Goal: Book appointment/travel/reservation

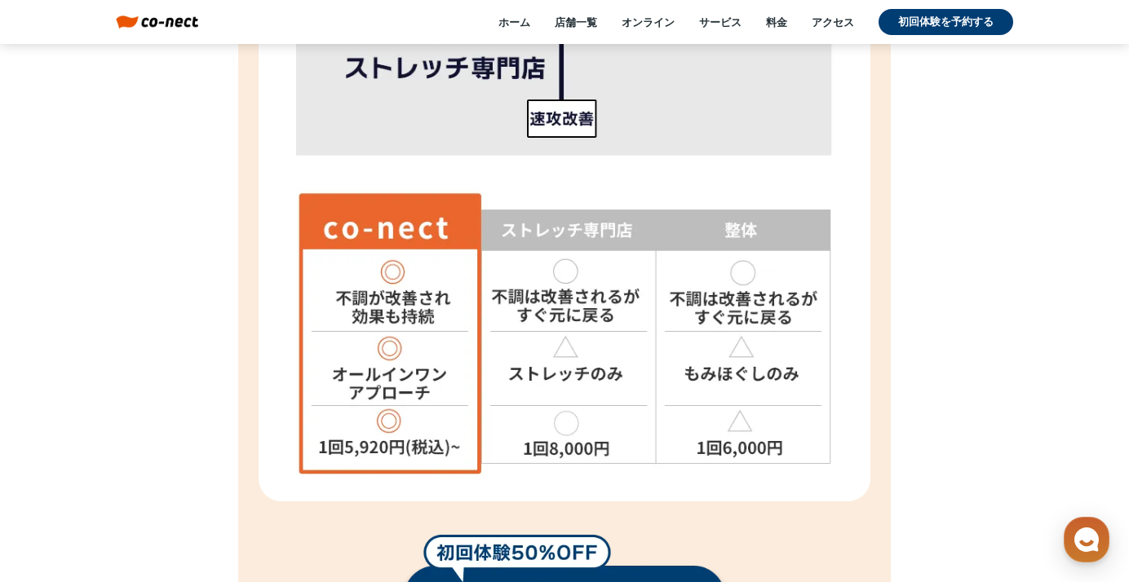
scroll to position [5874, 0]
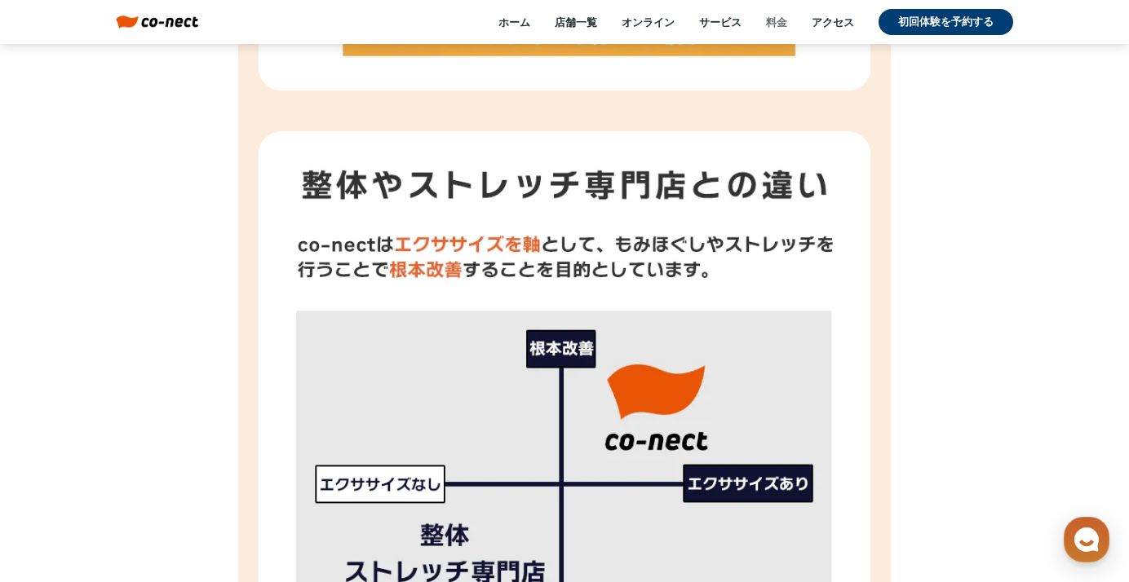
click at [771, 20] on link "料金" at bounding box center [776, 22] width 21 height 15
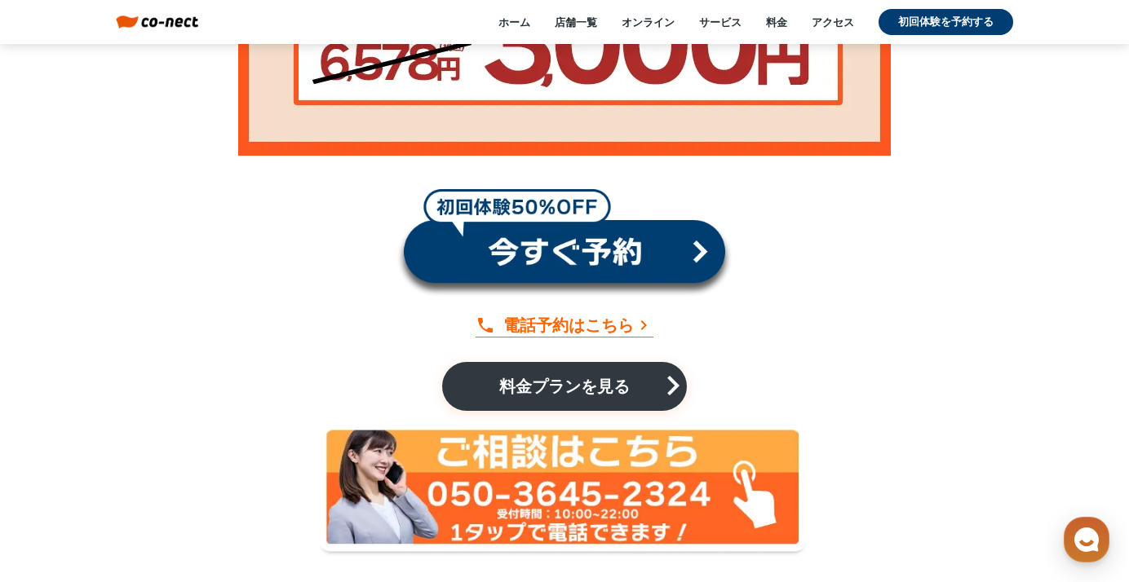
scroll to position [12489, 0]
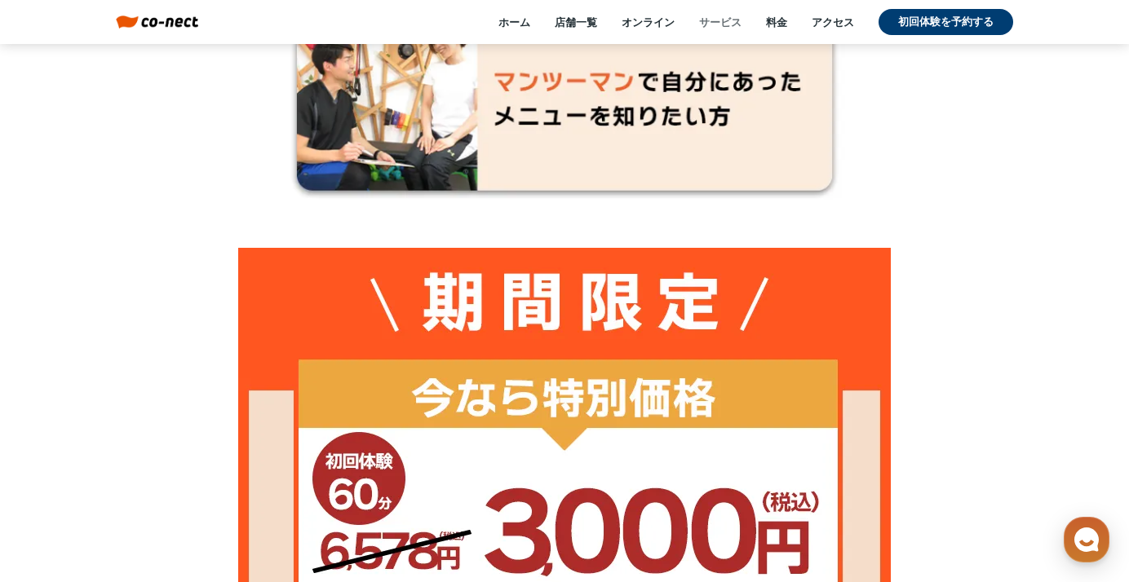
click at [721, 20] on link "サービス" at bounding box center [720, 22] width 42 height 15
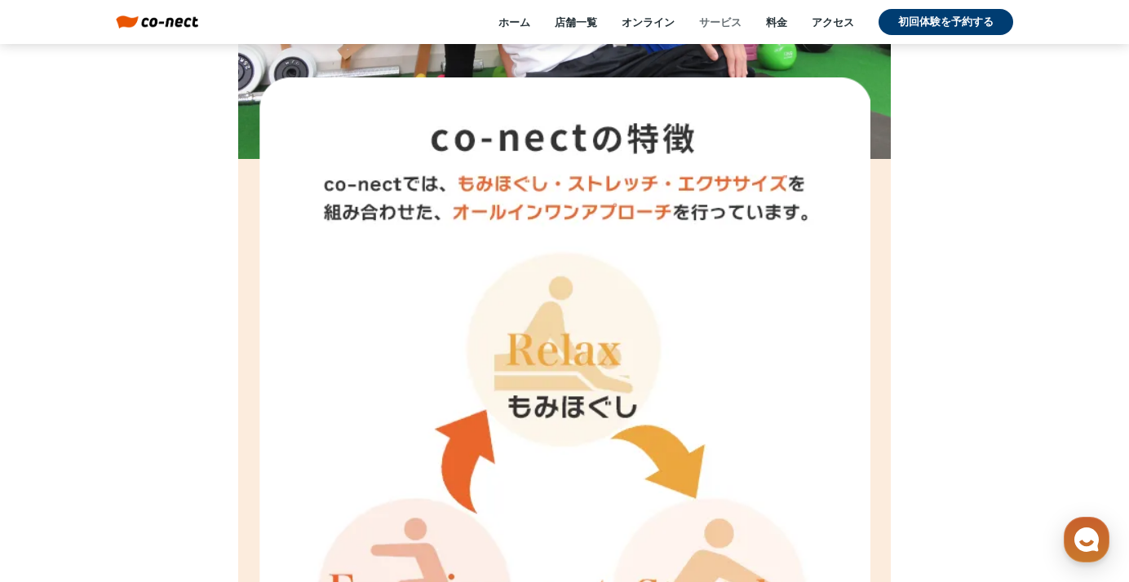
scroll to position [2347, 0]
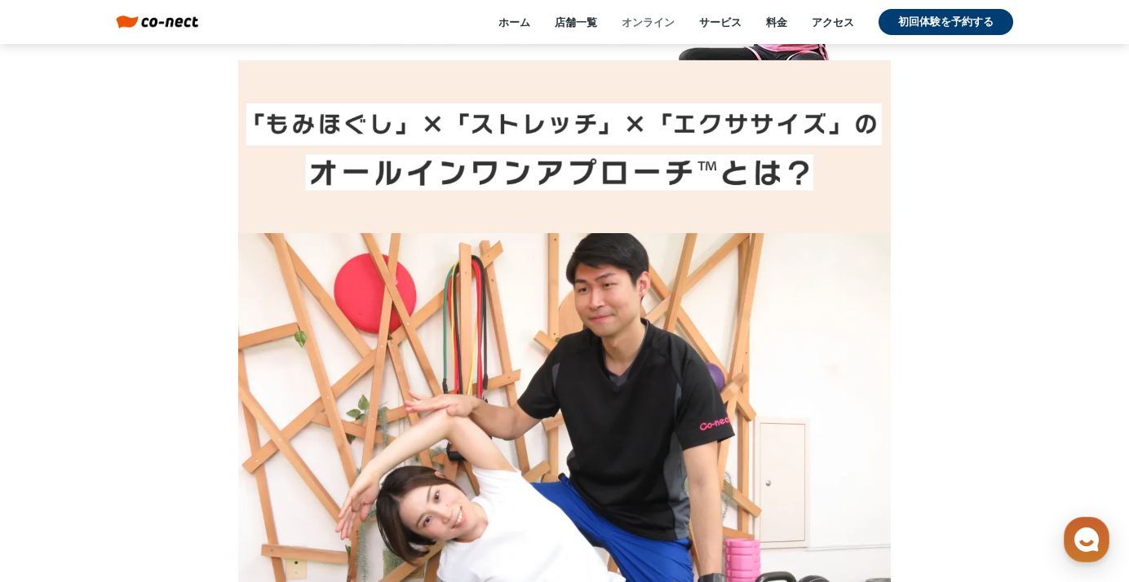
click at [645, 24] on link "オンライン" at bounding box center [648, 22] width 53 height 15
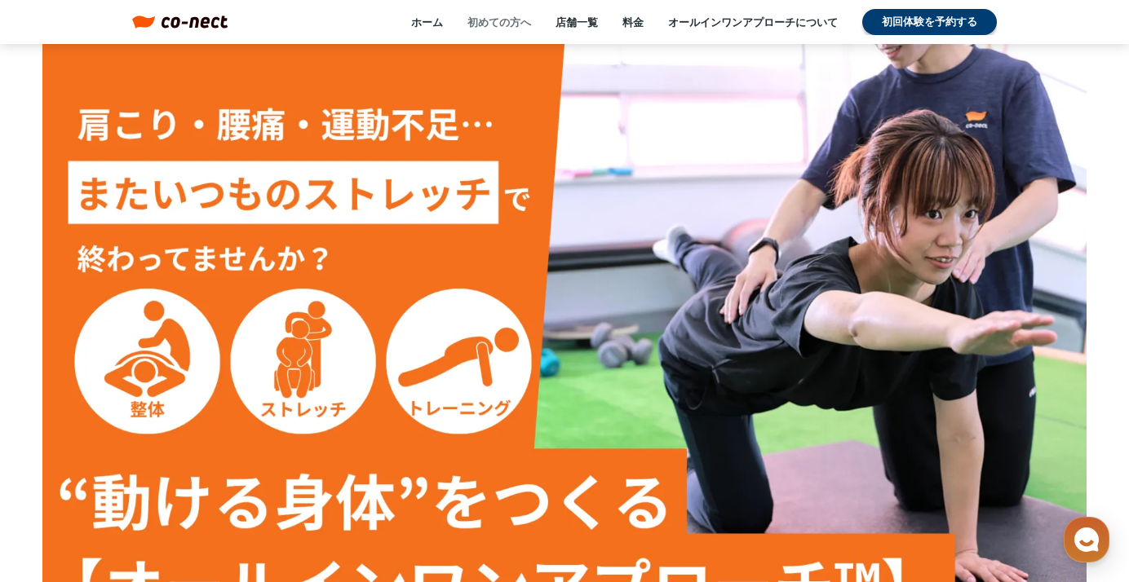
click at [503, 21] on link "初めての方へ" at bounding box center [499, 22] width 64 height 15
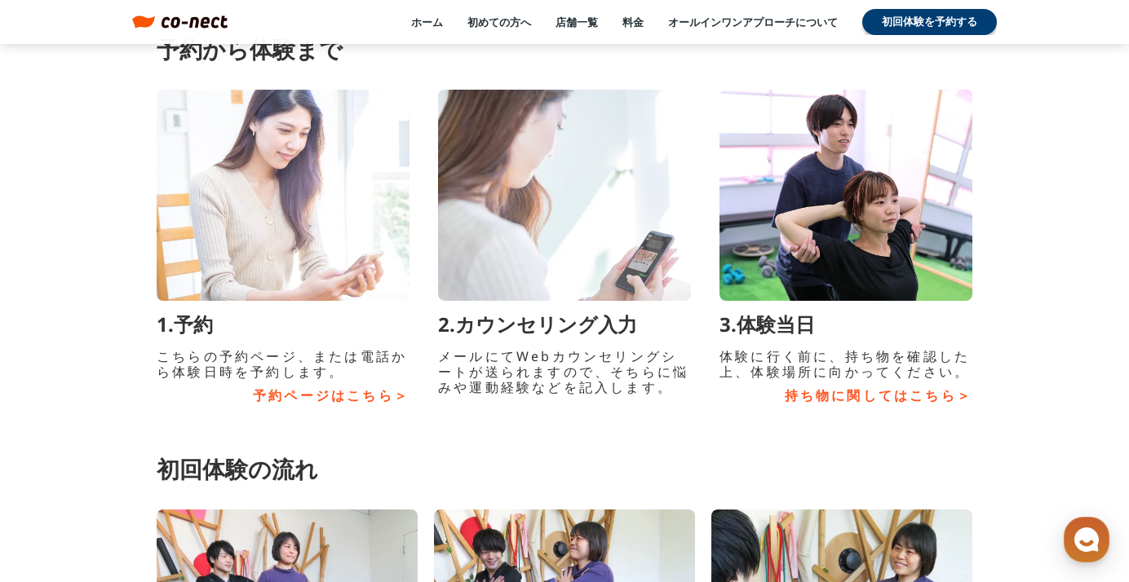
scroll to position [5666, 0]
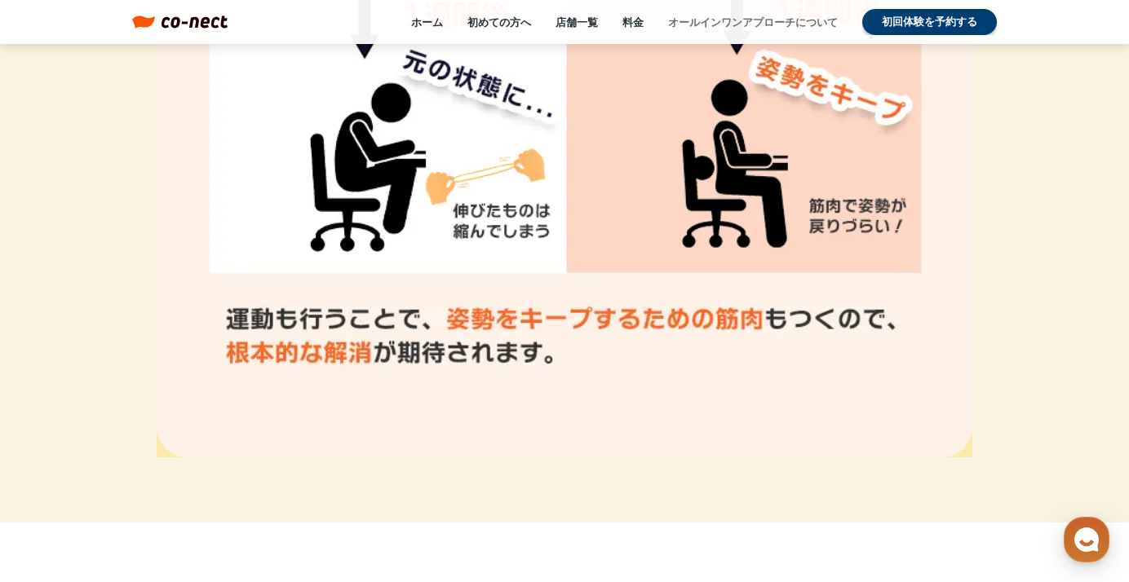
click at [777, 20] on link "オールインワンアプローチについて" at bounding box center [753, 22] width 170 height 15
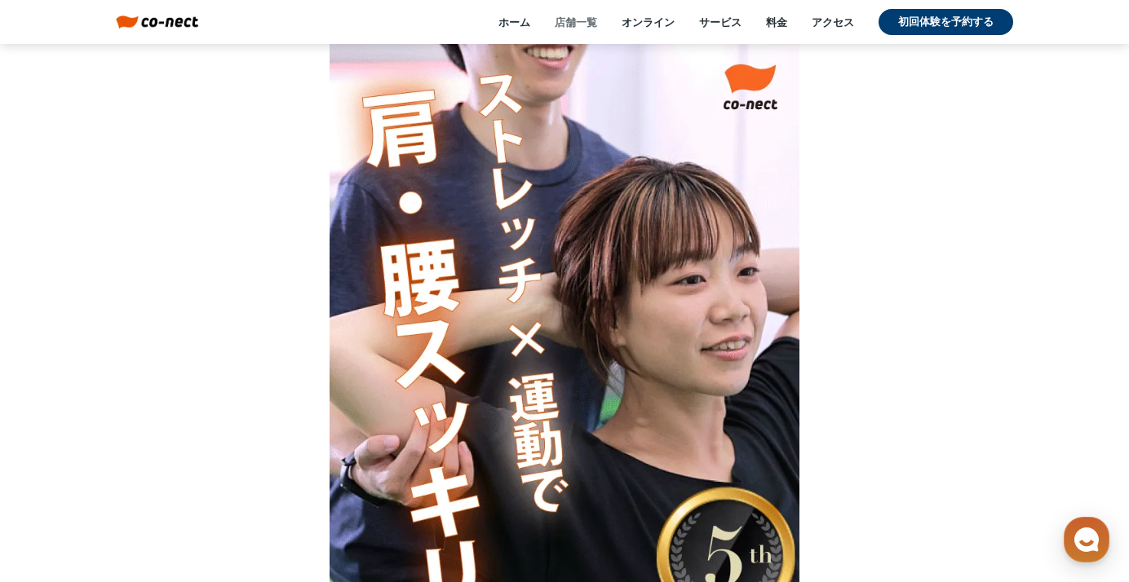
click at [561, 24] on link "店舗一覧" at bounding box center [576, 22] width 42 height 15
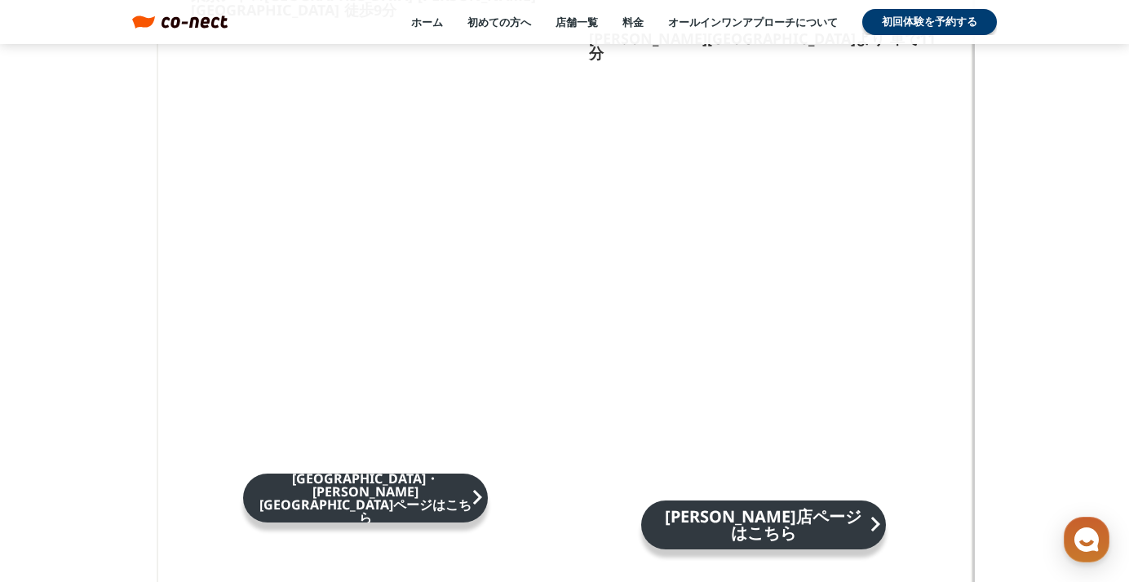
scroll to position [2284, 0]
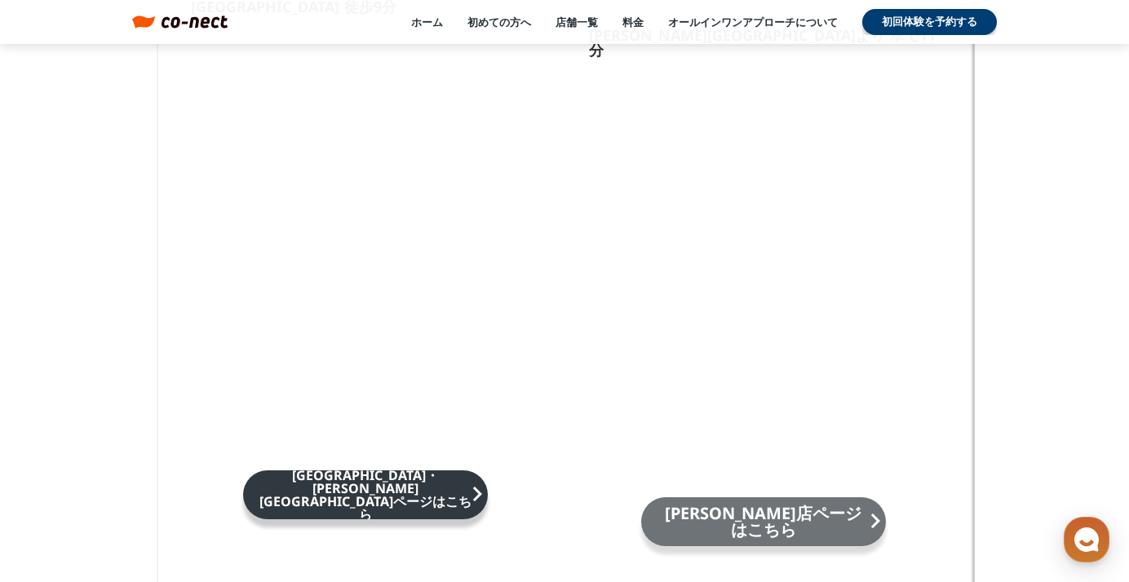
click at [781, 506] on p "[PERSON_NAME]店ページはこちら" at bounding box center [764, 522] width 212 height 33
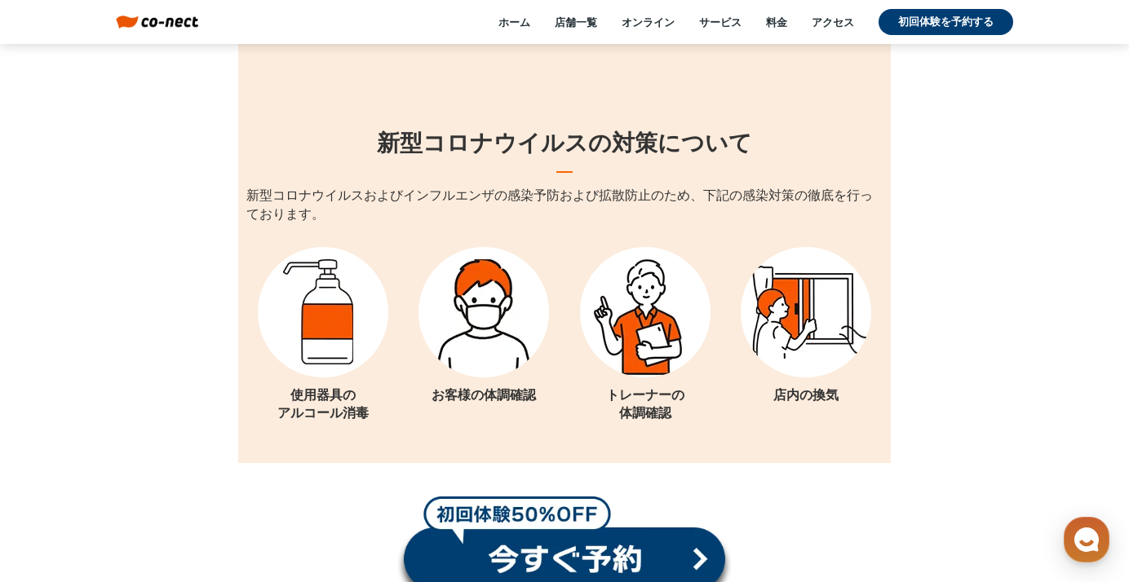
scroll to position [18101, 0]
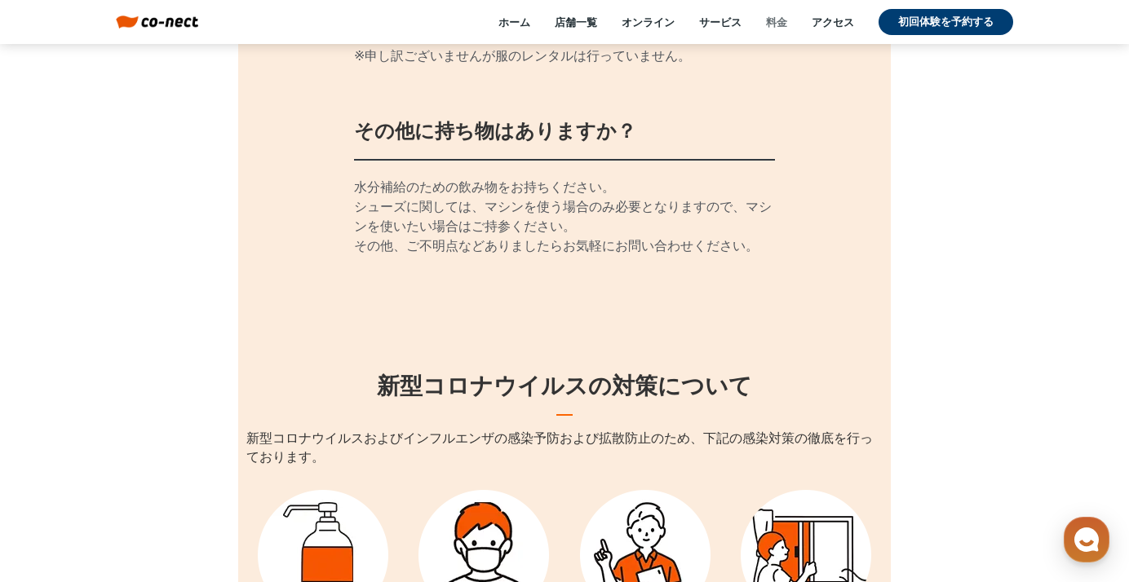
click at [778, 20] on link "料金" at bounding box center [776, 22] width 21 height 15
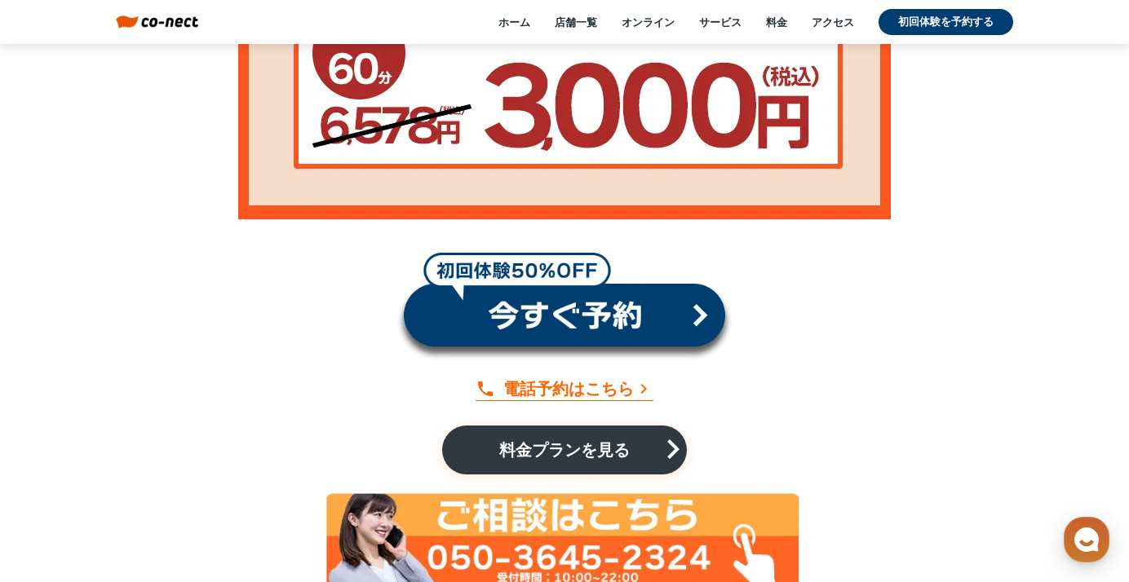
scroll to position [12897, 0]
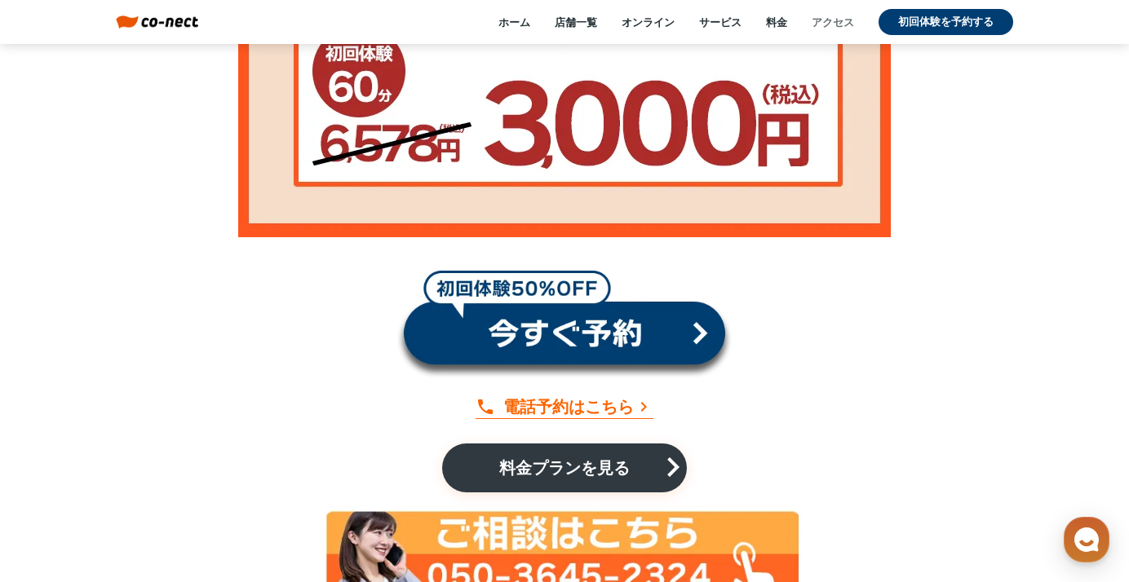
click at [817, 23] on link "アクセス" at bounding box center [833, 22] width 42 height 15
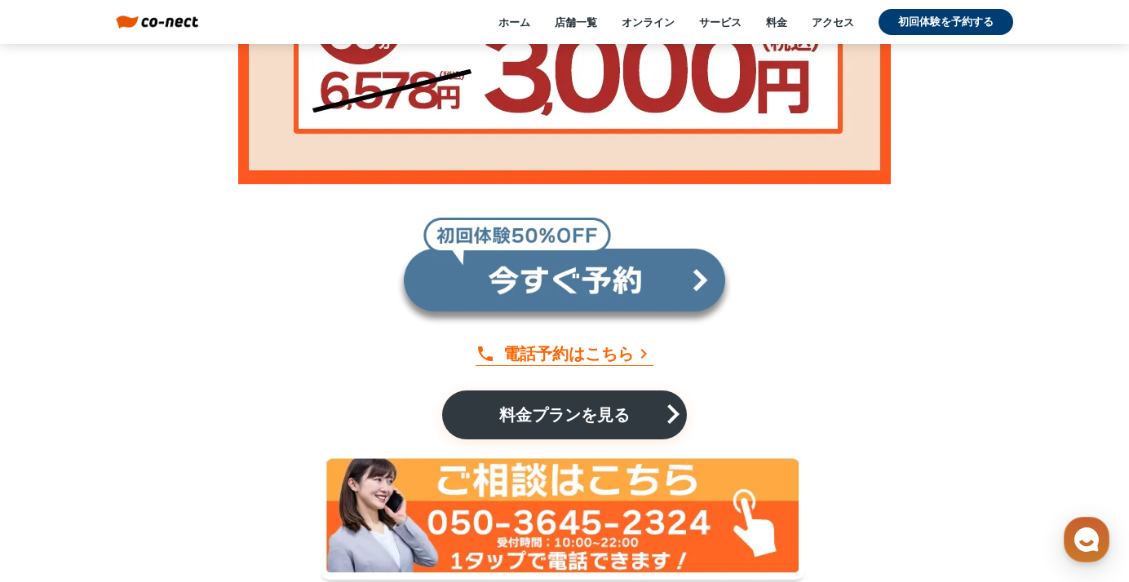
scroll to position [12978, 0]
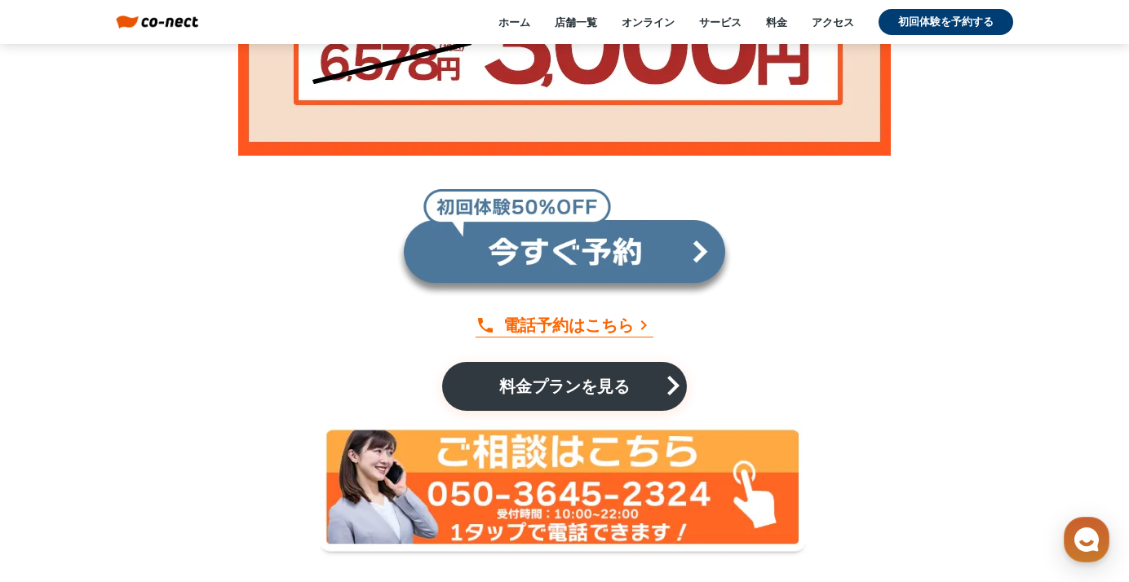
click at [611, 200] on link at bounding box center [564, 242] width 336 height 109
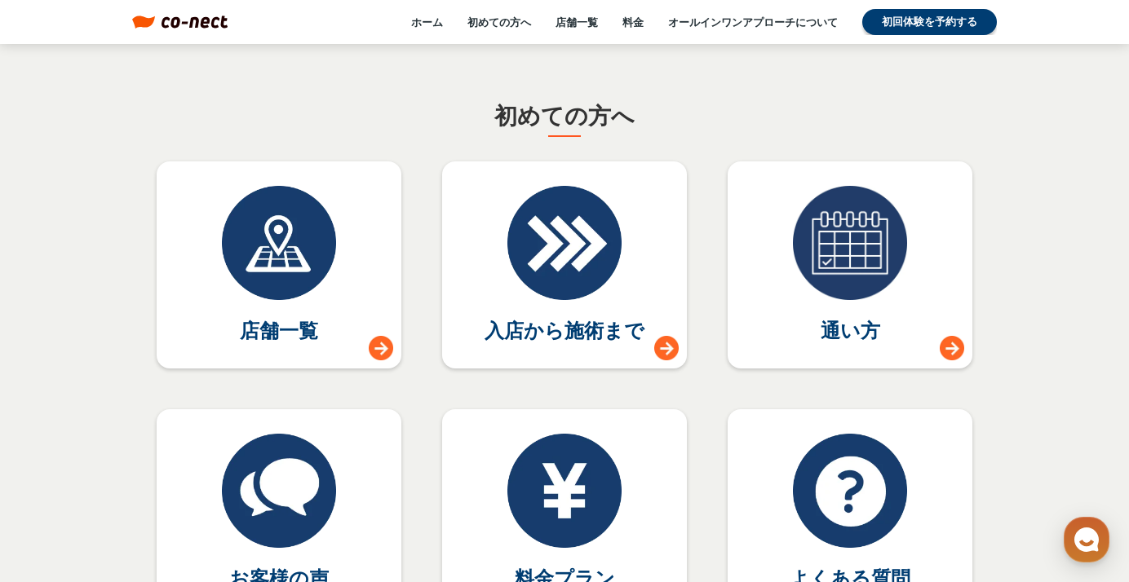
scroll to position [7097, 0]
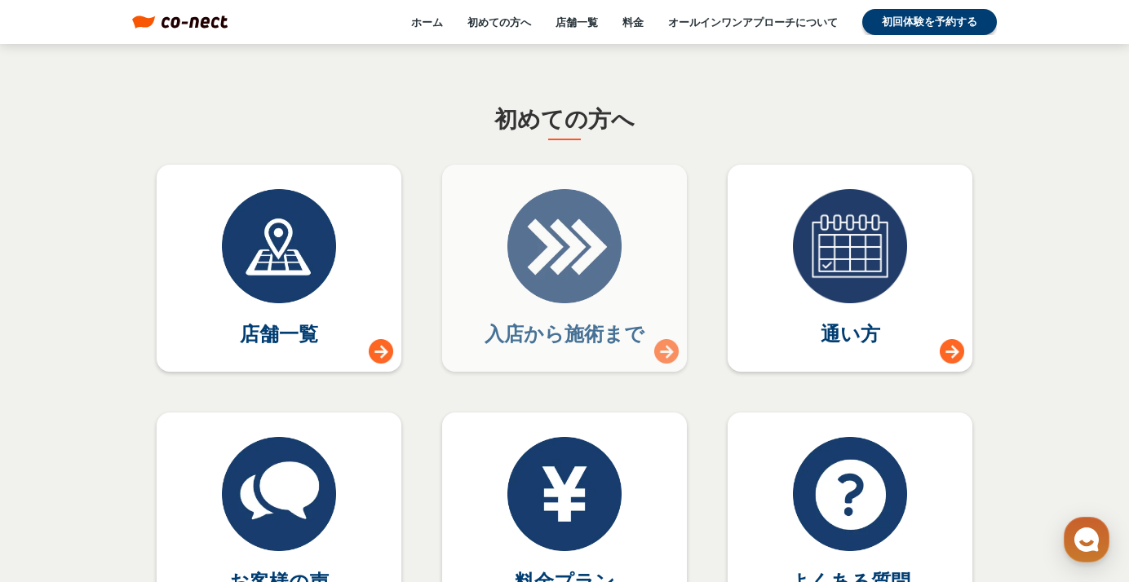
click at [608, 341] on p "入店から施術まで" at bounding box center [565, 334] width 160 height 28
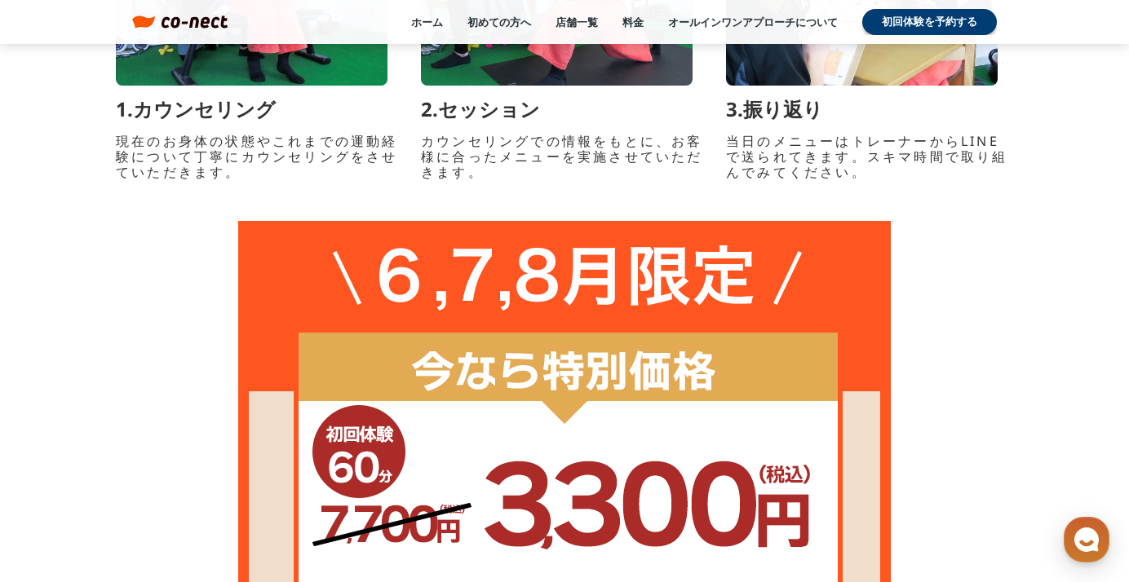
scroll to position [897, 0]
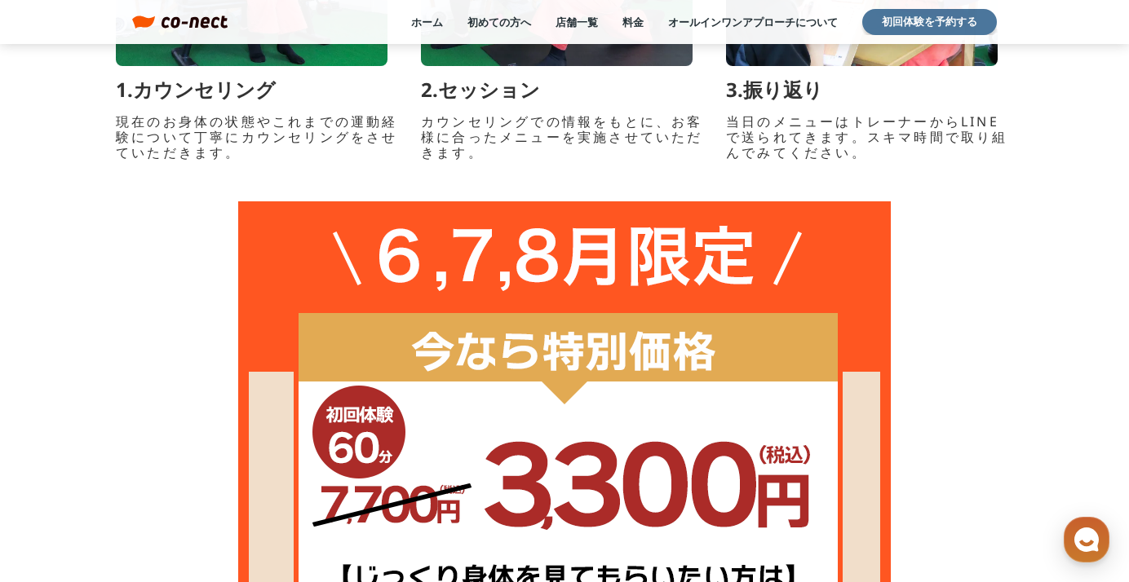
click at [930, 22] on link "初回体験を予約する" at bounding box center [929, 22] width 135 height 26
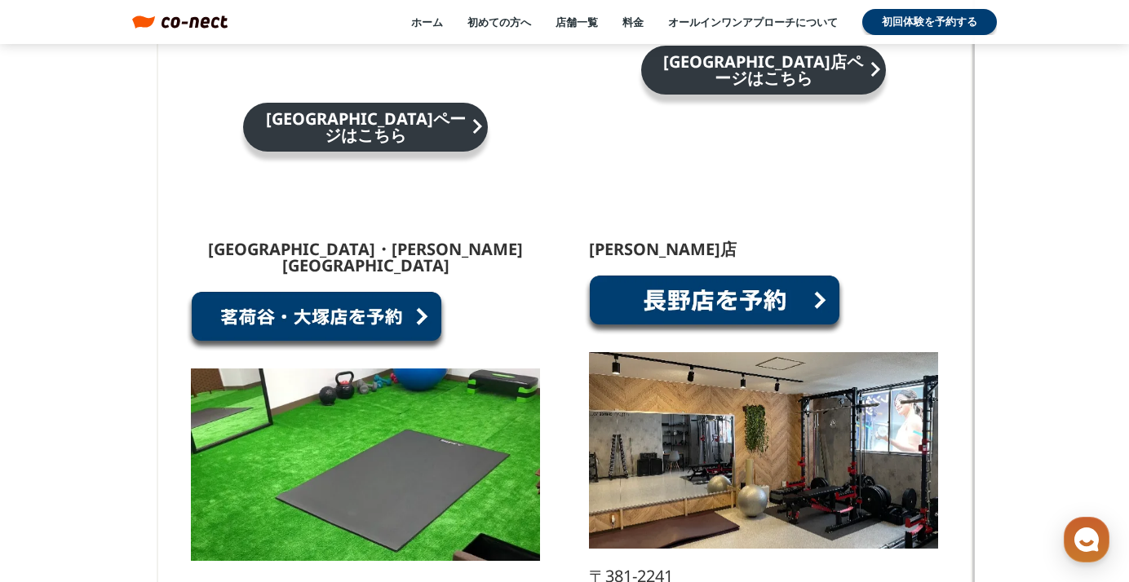
scroll to position [1468, 0]
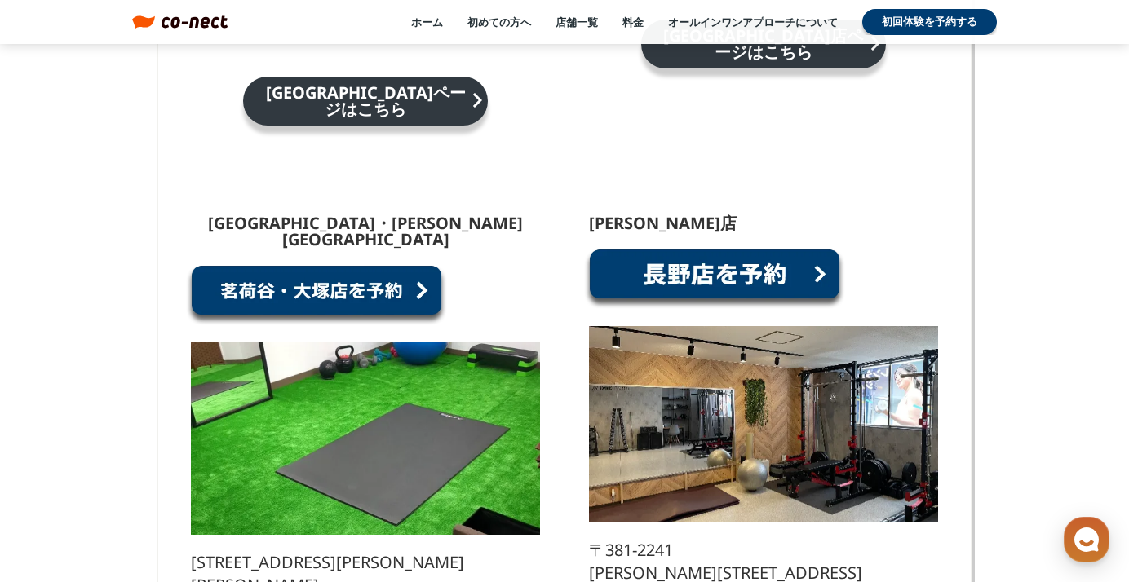
click at [739, 248] on link at bounding box center [714, 279] width 261 height 62
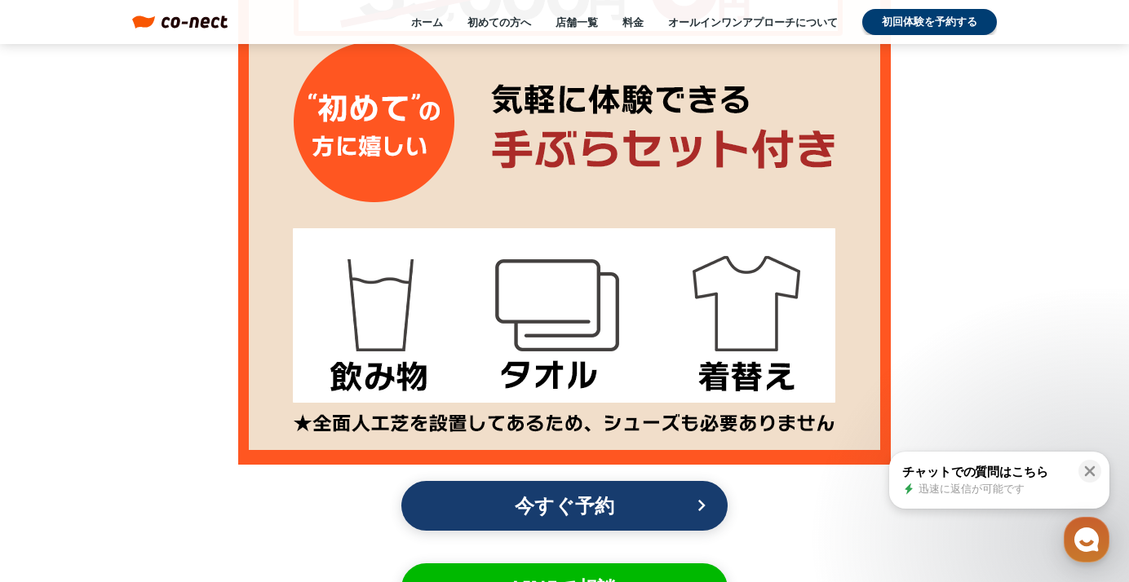
scroll to position [1632, 0]
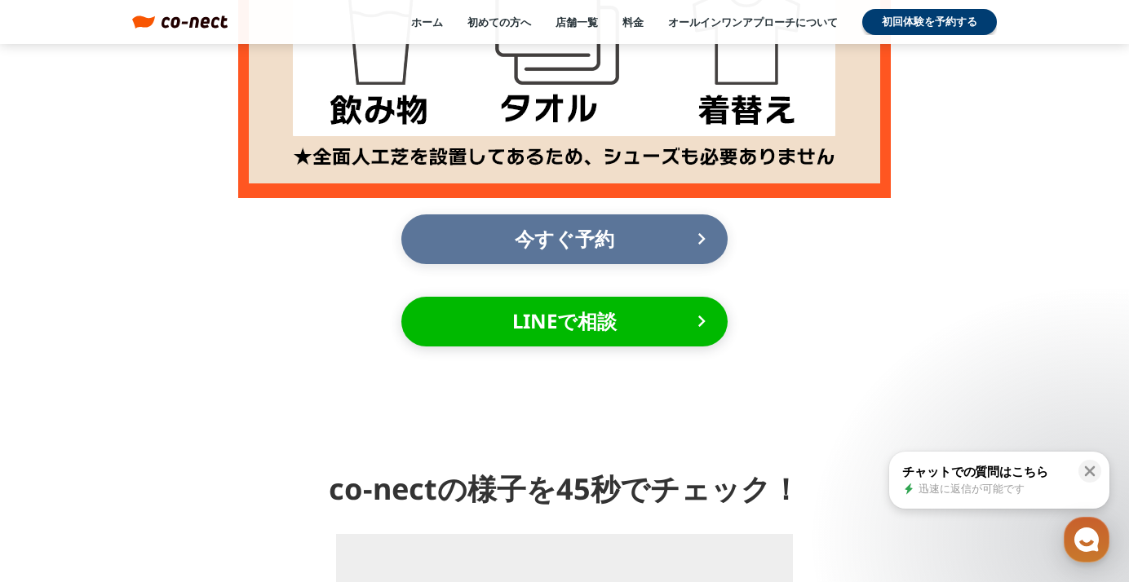
click at [636, 229] on p "今すぐ予約" at bounding box center [564, 239] width 261 height 36
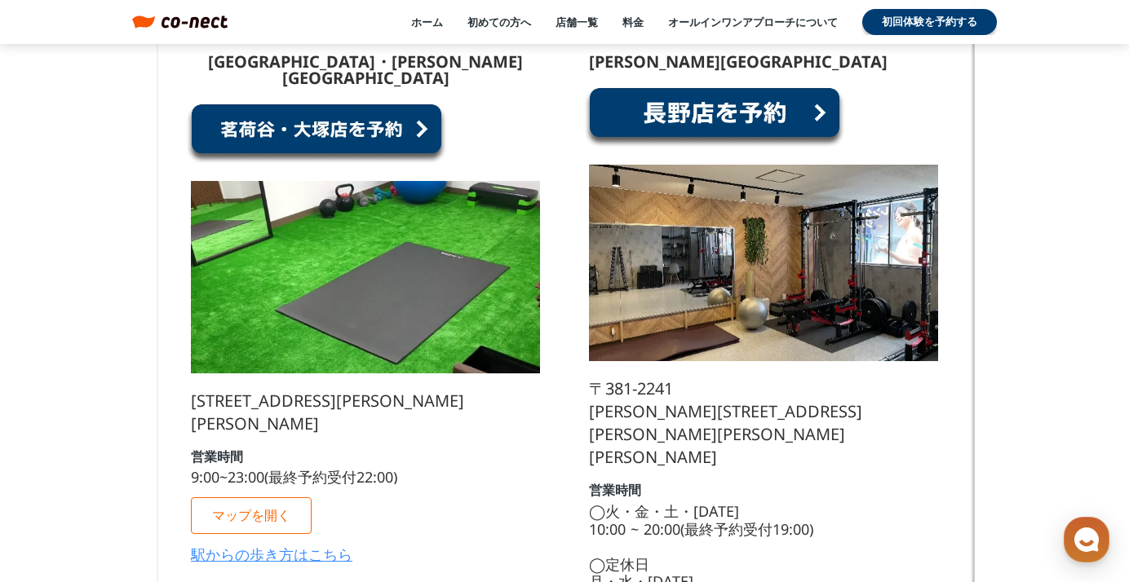
scroll to position [1632, 0]
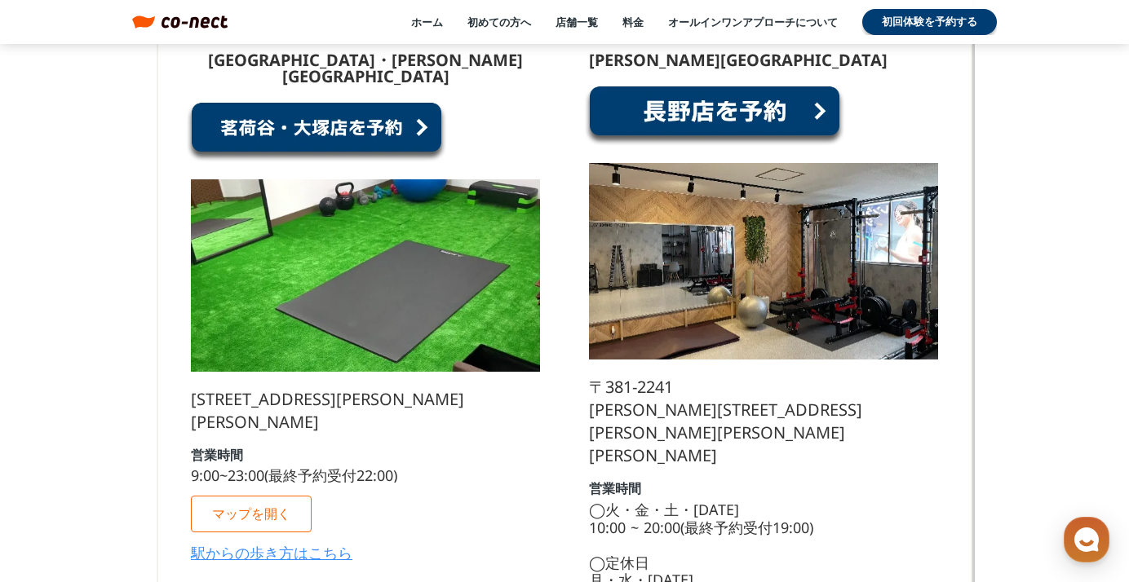
click at [733, 88] on link at bounding box center [714, 116] width 261 height 62
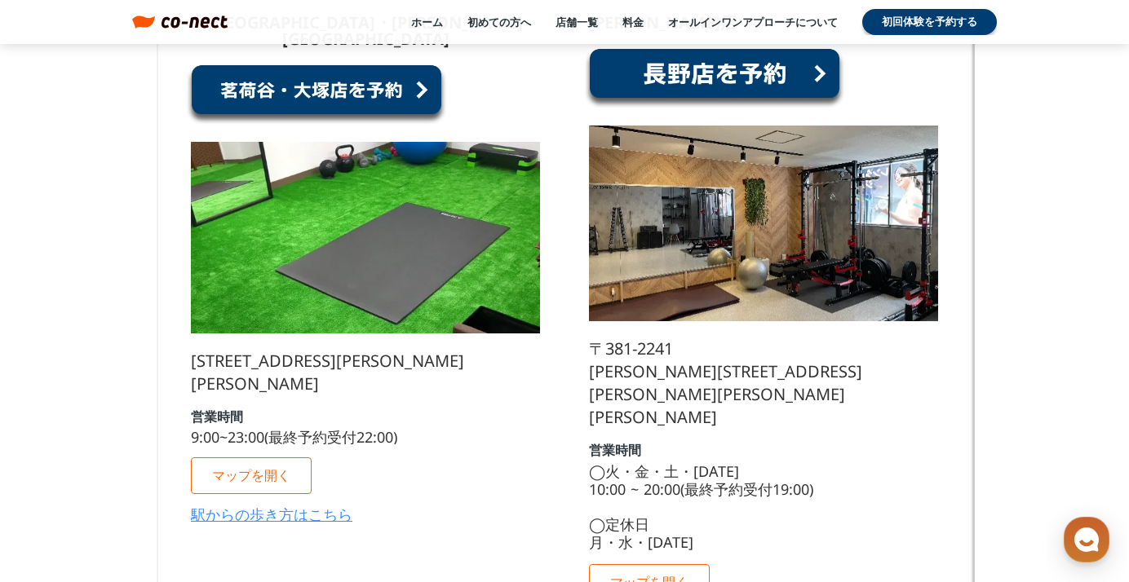
scroll to position [9626, 0]
